Goal: Information Seeking & Learning: Learn about a topic

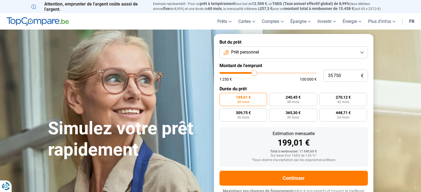
type input "36 000"
type input "36000"
type input "36 250"
type input "36250"
type input "36 500"
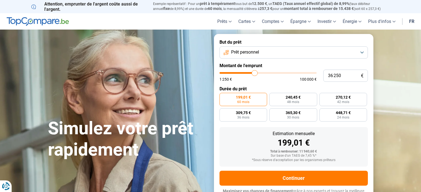
type input "36500"
type input "36 750"
type input "36750"
type input "37 000"
type input "37000"
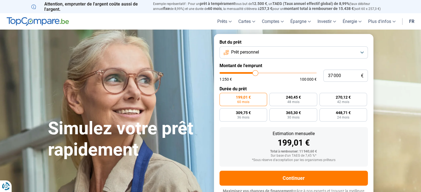
type input "37 250"
type input "37250"
type input "37 000"
type input "37000"
type input "36 500"
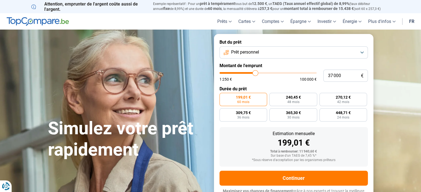
type input "36500"
type input "36 250"
type input "36250"
type input "35 500"
type input "35500"
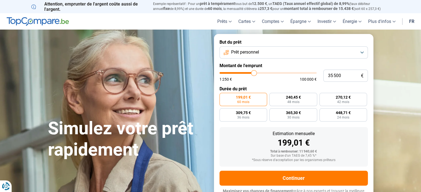
type input "34 750"
type input "34750"
type input "34 250"
type input "34250"
type input "33 500"
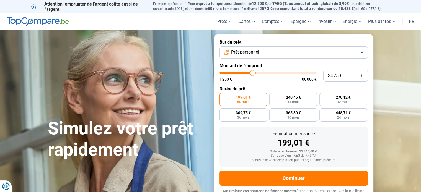
type input "33500"
type input "33 000"
type input "33000"
type input "32 500"
type input "32500"
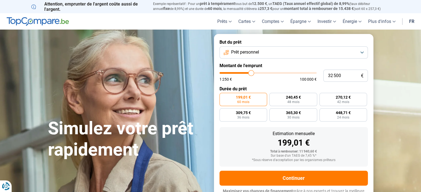
type input "32 000"
type input "32000"
type input "31 500"
type input "31500"
type input "31 250"
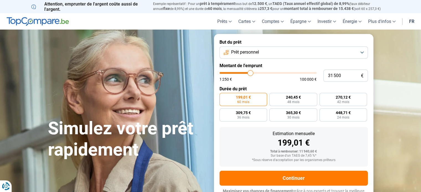
type input "31250"
type input "30 750"
type input "30750"
type input "30 500"
type input "30500"
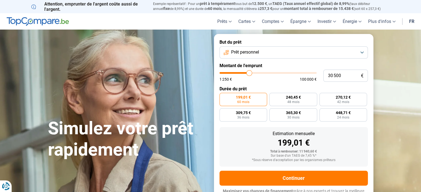
type input "30 250"
type input "30250"
type input "29 750"
type input "29750"
type input "29 250"
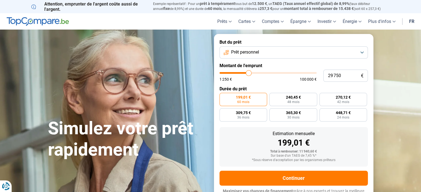
type input "29250"
type input "28 750"
type input "28750"
type input "28 500"
type input "28500"
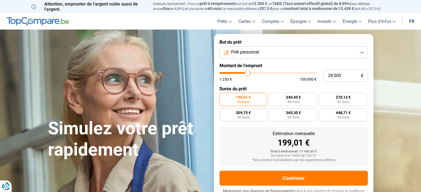
type input "28 000"
type input "28000"
type input "27 750"
type input "27750"
type input "27 500"
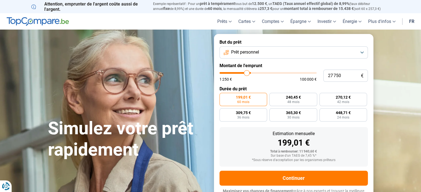
type input "27500"
type input "27 250"
type input "27250"
type input "27 000"
type input "27000"
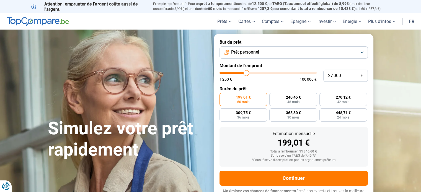
type input "26 500"
type input "26500"
type input "26 250"
type input "26250"
type input "26 000"
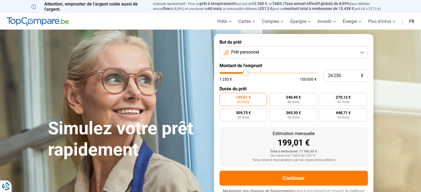
type input "26000"
type input "25 750"
type input "25750"
type input "25 500"
type input "25500"
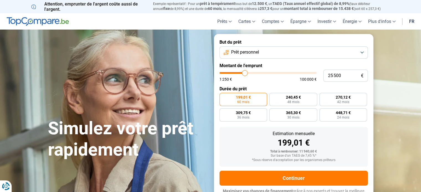
type input "25 250"
type input "25250"
type input "25 000"
type input "25000"
type input "24 750"
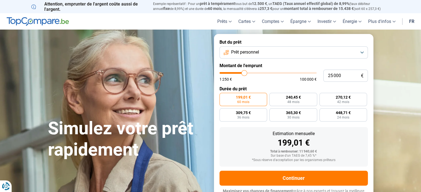
type input "24750"
type input "24 500"
type input "24500"
type input "24 250"
type input "24250"
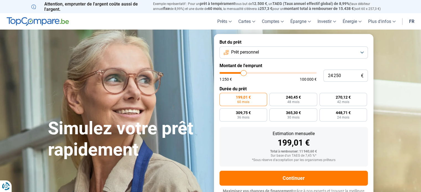
type input "24 000"
type input "24000"
type input "23 750"
type input "23750"
type input "23 250"
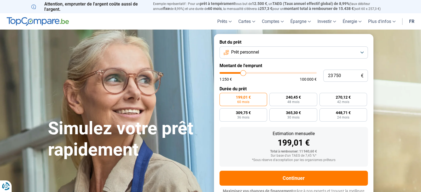
type input "23250"
type input "23 000"
type input "23000"
type input "22 500"
type input "22500"
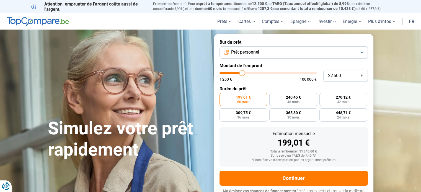
type input "22 250"
type input "22250"
type input "22 000"
type input "22000"
type input "21 500"
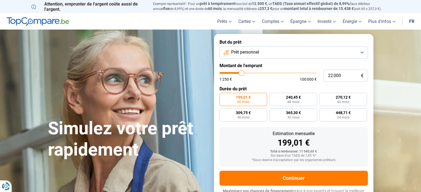
type input "21500"
type input "21 250"
type input "21250"
type input "21 000"
type input "21000"
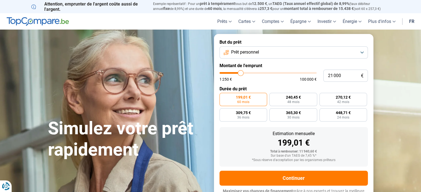
type input "20 750"
type input "20750"
type input "20 500"
type input "20500"
type input "20 250"
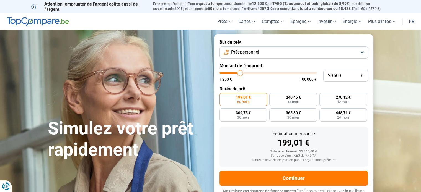
type input "20250"
type input "20 000"
type input "20000"
type input "19 750"
type input "19750"
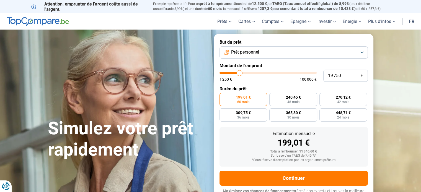
type input "19 500"
type input "19500"
type input "19 250"
type input "19250"
type input "18 750"
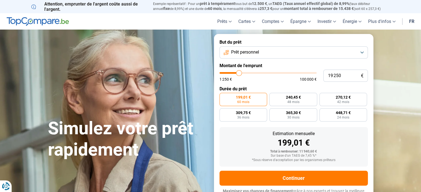
type input "18750"
type input "18 500"
type input "18500"
type input "18 250"
type input "18250"
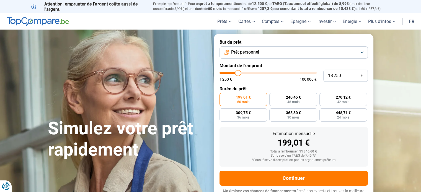
type input "18 000"
type input "18000"
type input "17 750"
type input "17750"
type input "17 250"
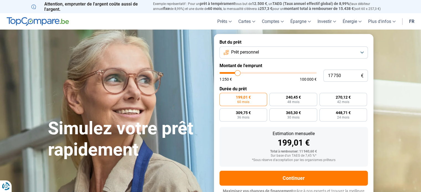
type input "17250"
type input "17 000"
type input "17000"
type input "16 750"
type input "16750"
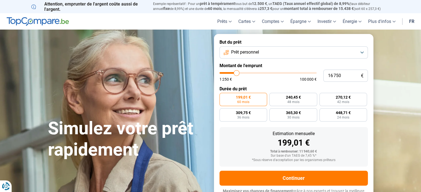
type input "16 500"
type input "16500"
type input "16 250"
type input "16250"
type input "16 000"
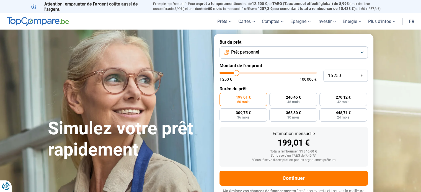
type input "16000"
type input "15 750"
type input "15750"
type input "15 500"
type input "15500"
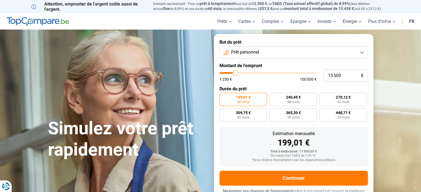
type input "15 250"
type input "15250"
type input "15 000"
type input "15000"
type input "14 750"
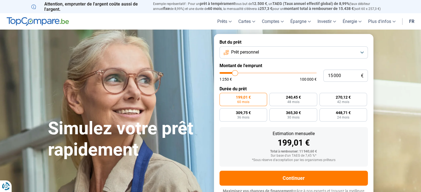
type input "14750"
type input "14 500"
type input "14500"
type input "14 750"
type input "14750"
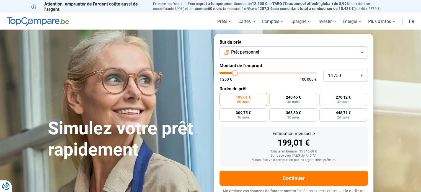
type input "15 000"
type input "15000"
type input "15 250"
type input "15250"
type input "15 500"
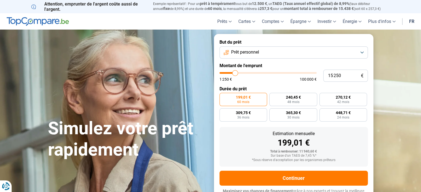
type input "15500"
type input "15 750"
type input "15750"
type input "16 000"
type input "16000"
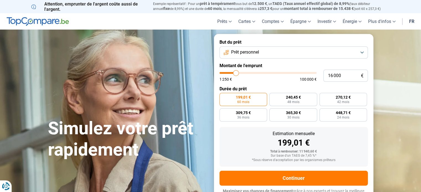
type input "16 250"
type input "16250"
type input "16 500"
type input "16500"
type input "16 250"
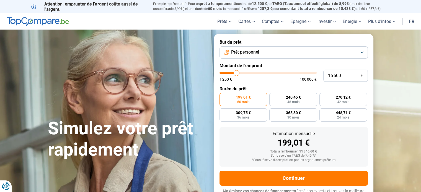
type input "16250"
type input "16 000"
type input "16000"
click at [236, 73] on input "range" at bounding box center [267, 73] width 97 height 2
radio input "false"
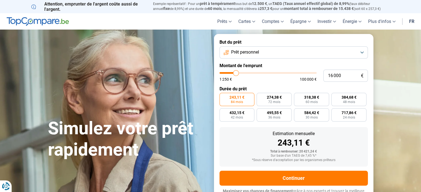
scroll to position [7, 0]
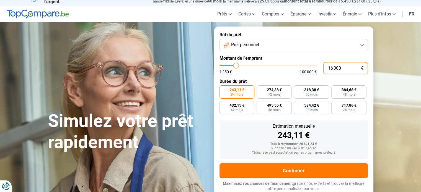
click at [330, 68] on input "16 000" at bounding box center [345, 68] width 45 height 12
type input "156 000"
type input "100000"
type input "15 000"
type input "15000"
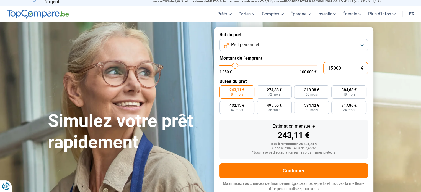
radio input "true"
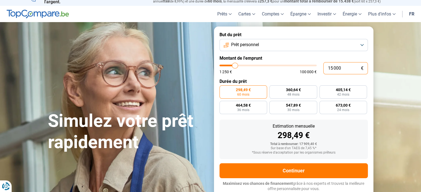
type input "15 000"
click at [361, 46] on button "Prêt personnel" at bounding box center [293, 45] width 148 height 12
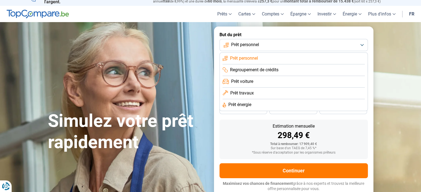
click at [310, 82] on li "Prêt voiture" at bounding box center [293, 82] width 142 height 12
